Goal: Task Accomplishment & Management: Use online tool/utility

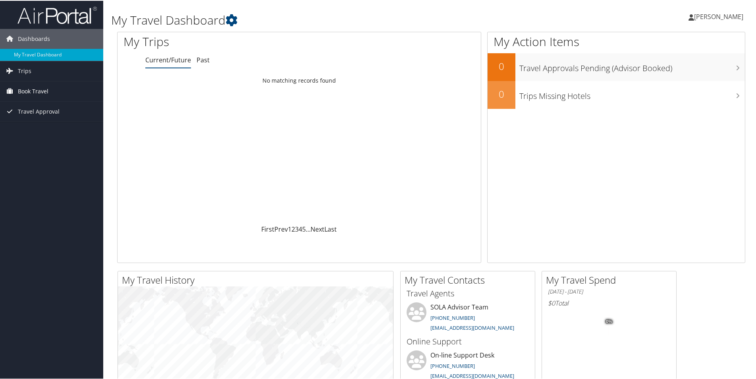
click at [23, 90] on span "Book Travel" at bounding box center [33, 91] width 31 height 20
click at [35, 115] on link "Book/Manage Online Trips" at bounding box center [51, 118] width 103 height 12
